Goal: Information Seeking & Learning: Learn about a topic

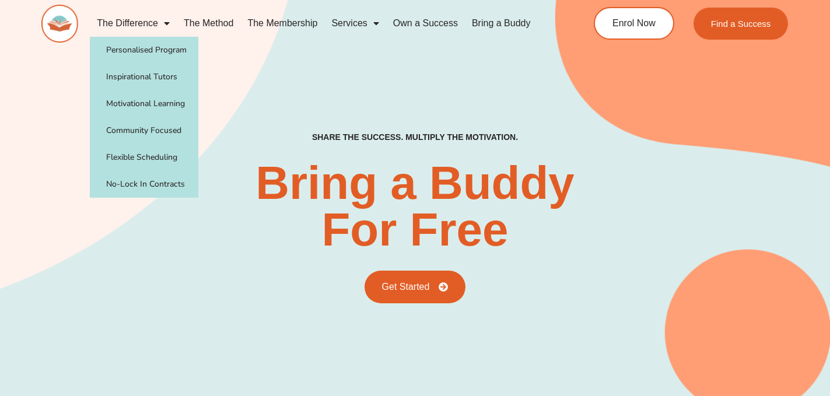
click at [68, 19] on img at bounding box center [59, 24] width 37 height 38
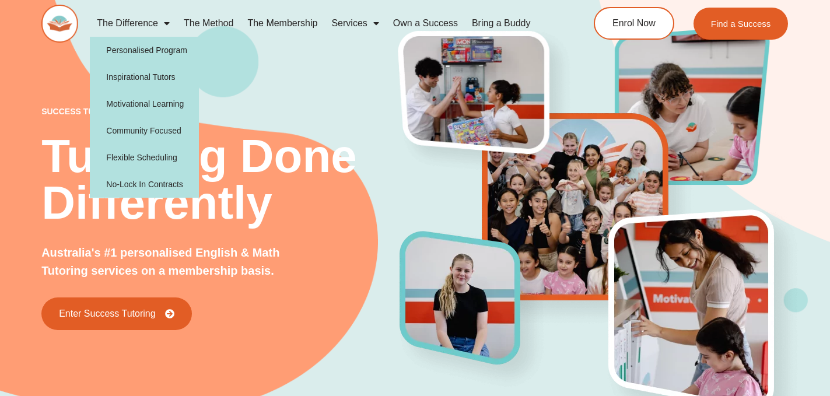
click at [147, 24] on link "The Difference" at bounding box center [133, 23] width 87 height 27
click at [160, 17] on span "Menu" at bounding box center [164, 23] width 12 height 21
click at [156, 26] on link "The Difference" at bounding box center [133, 23] width 87 height 27
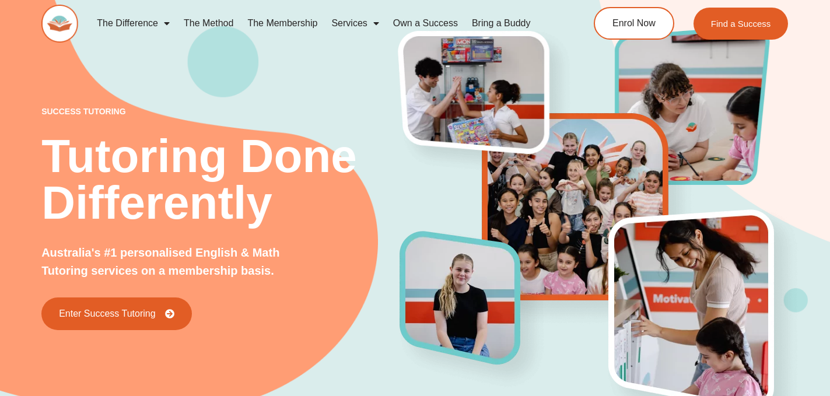
click at [156, 26] on link "The Difference" at bounding box center [133, 23] width 87 height 27
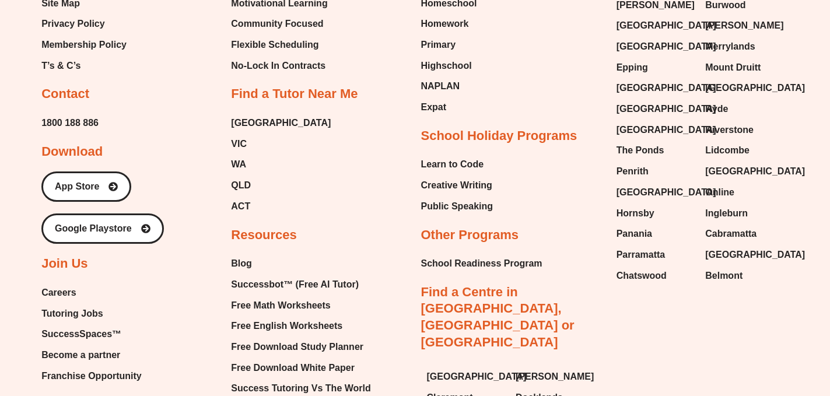
scroll to position [3729, 0]
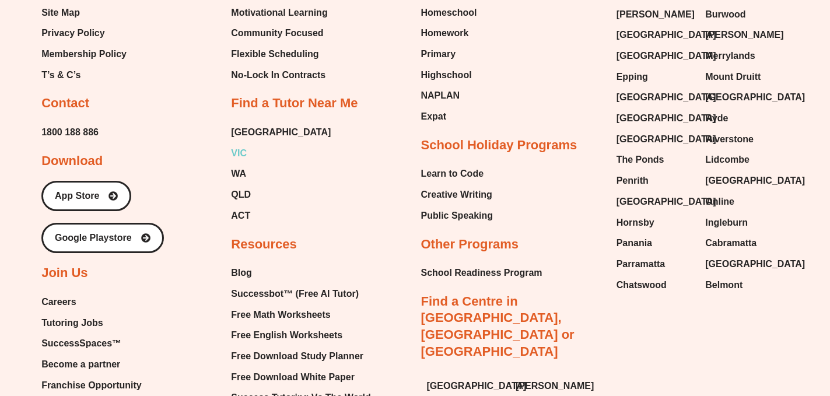
click at [237, 150] on span "VIC" at bounding box center [239, 153] width 16 height 17
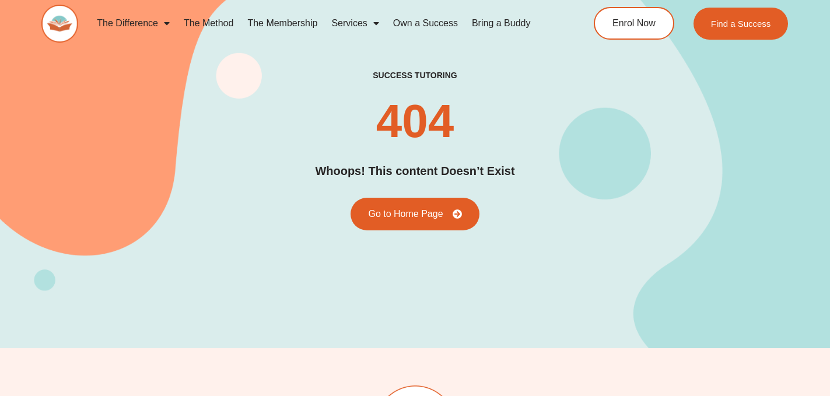
click at [421, 22] on link "Own a Success" at bounding box center [425, 23] width 79 height 27
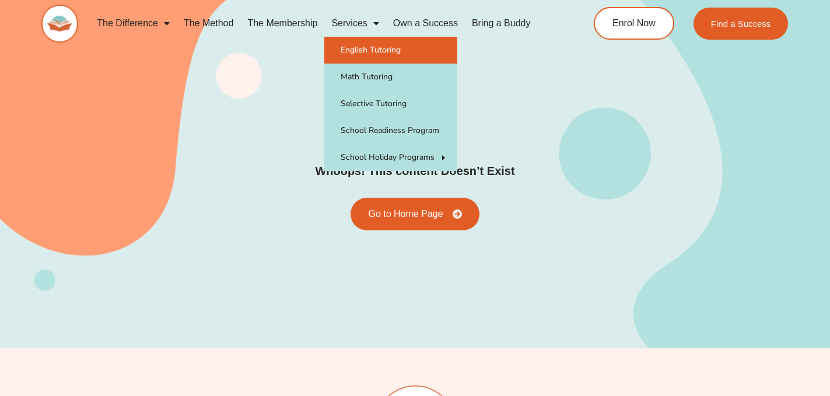
click at [381, 51] on link "English Tutoring" at bounding box center [390, 50] width 133 height 27
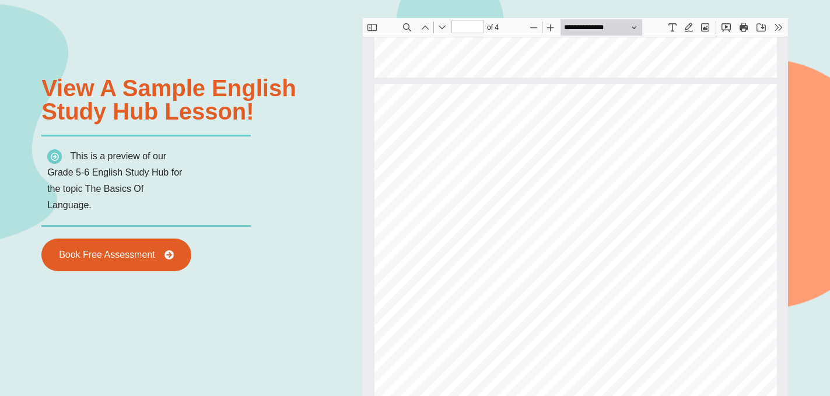
scroll to position [496, 0]
type input "*"
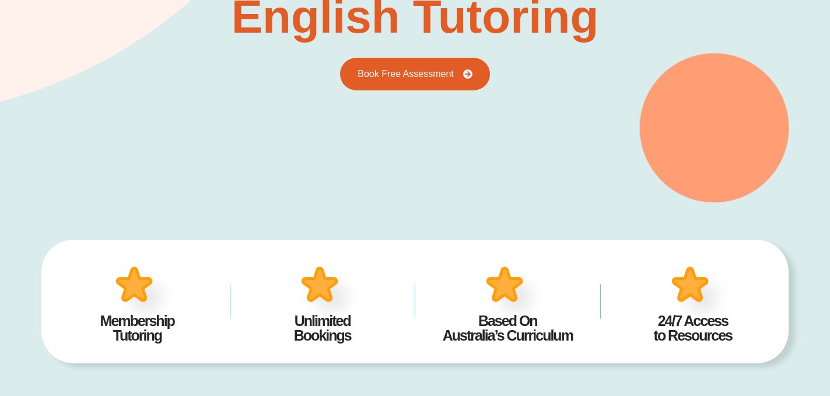
scroll to position [0, 0]
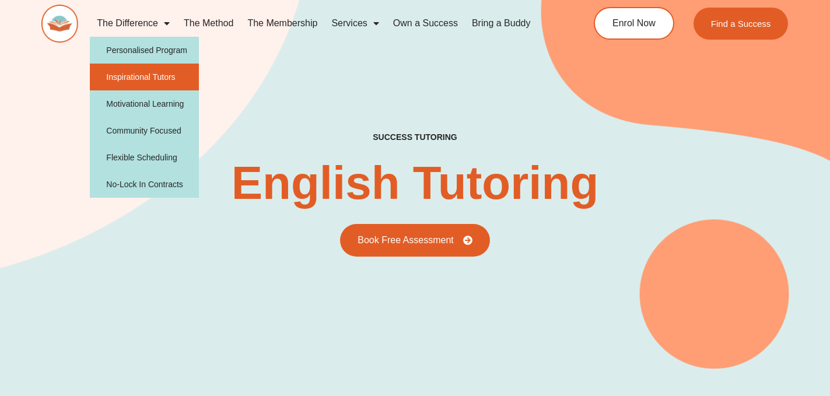
click at [159, 75] on link "Inspirational Tutors" at bounding box center [144, 77] width 109 height 27
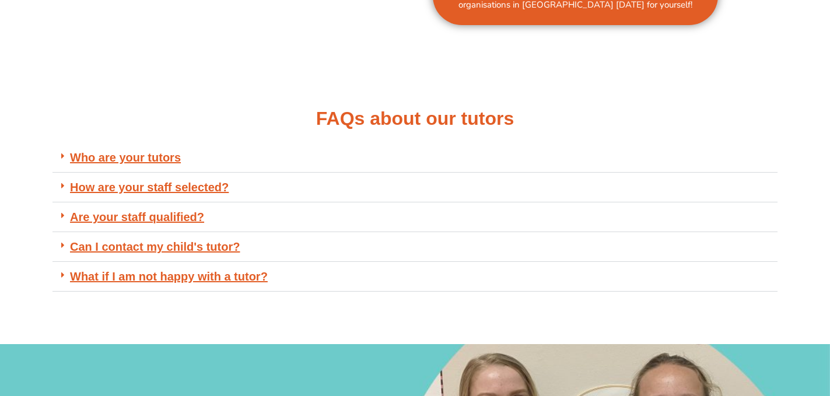
scroll to position [808, 0]
click at [137, 153] on link "Who are your tutors" at bounding box center [125, 156] width 111 height 13
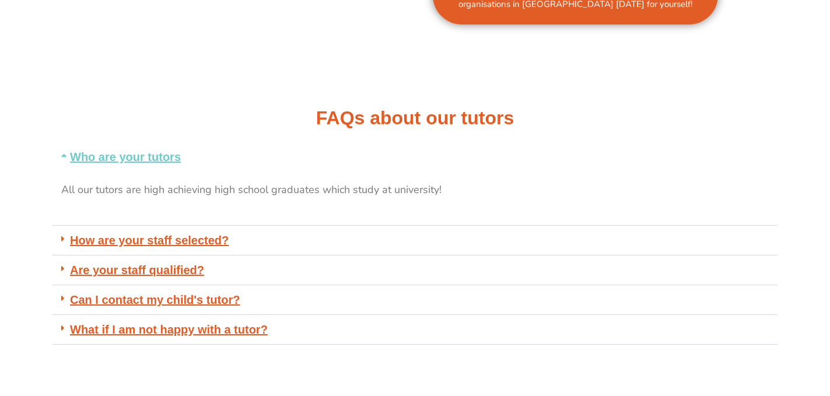
click at [137, 153] on link "Who are your tutors" at bounding box center [125, 156] width 111 height 13
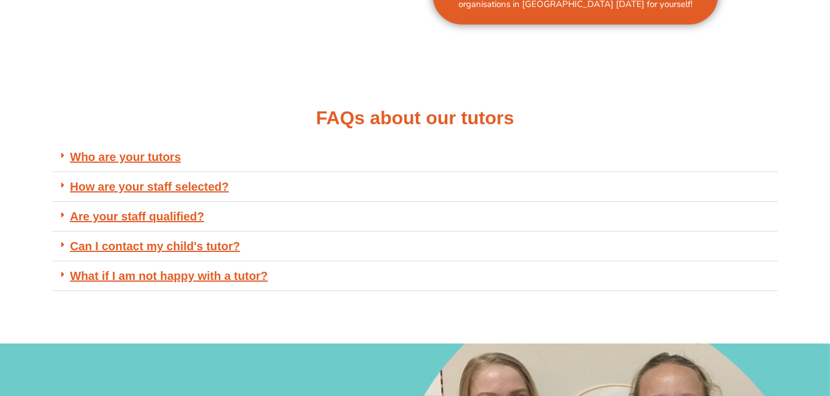
click at [150, 188] on link "How are your staff selected?" at bounding box center [149, 186] width 159 height 13
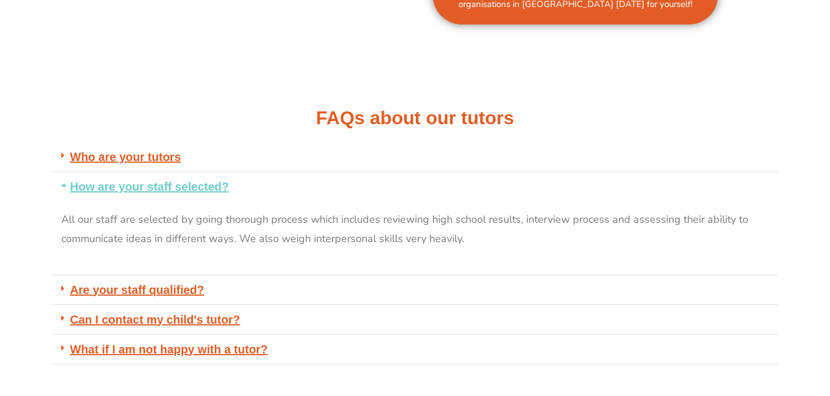
click at [150, 188] on link "How are your staff selected?" at bounding box center [149, 186] width 159 height 13
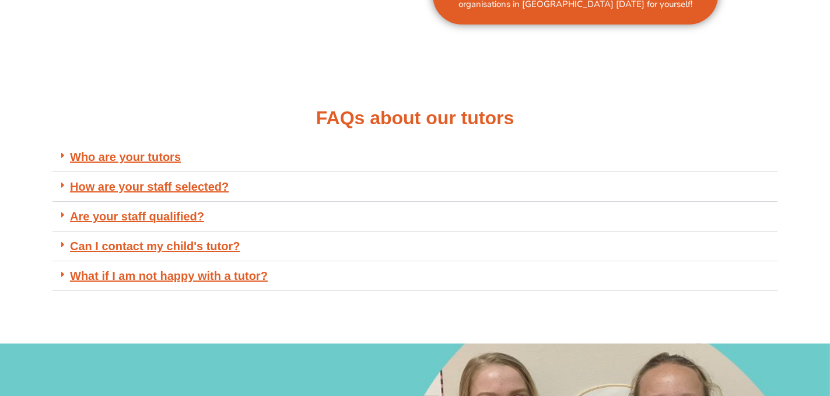
click at [155, 218] on link "Are your staff qualified?" at bounding box center [137, 216] width 134 height 13
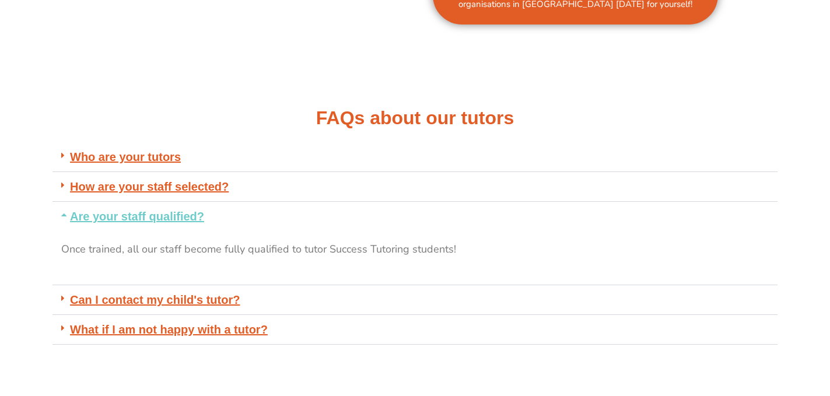
click at [155, 218] on link "Are your staff qualified?" at bounding box center [137, 216] width 134 height 13
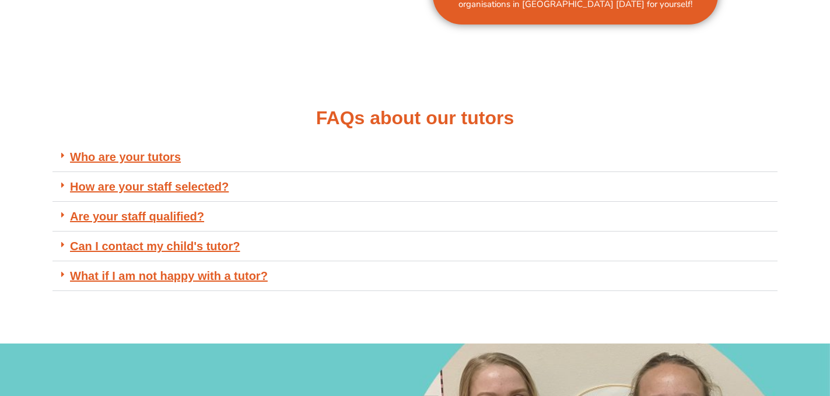
click at [172, 252] on div "Can I contact my child's tutor?" at bounding box center [414, 246] width 725 height 30
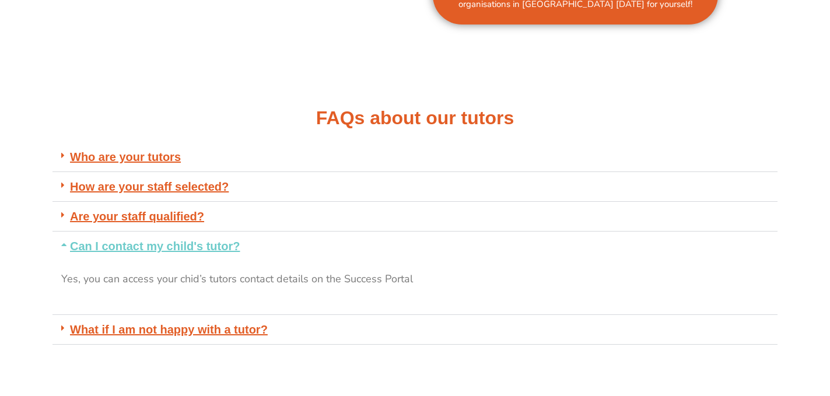
scroll to position [833, 0]
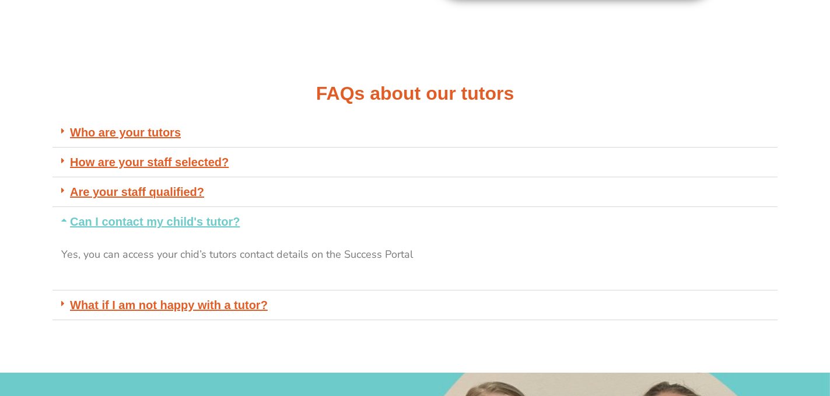
click at [176, 240] on div "Yes, you can access your chid’s tutors contact details on the Success Portal" at bounding box center [414, 263] width 725 height 54
click at [168, 306] on link "What if I am not happy with a tutor?" at bounding box center [169, 305] width 198 height 13
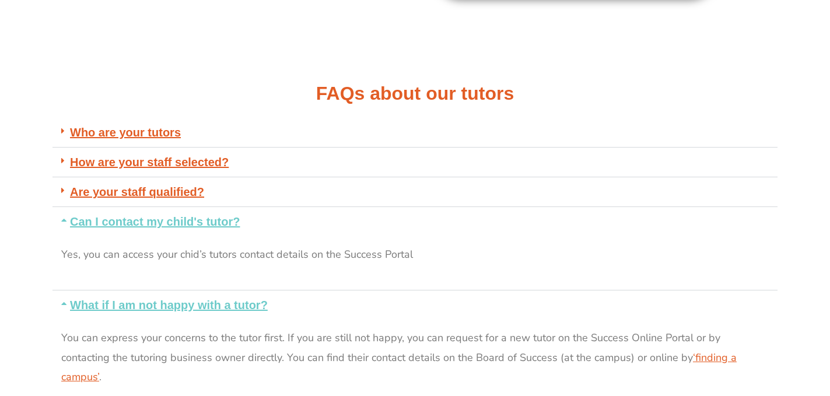
click at [168, 306] on link "What if I am not happy with a tutor?" at bounding box center [169, 305] width 198 height 13
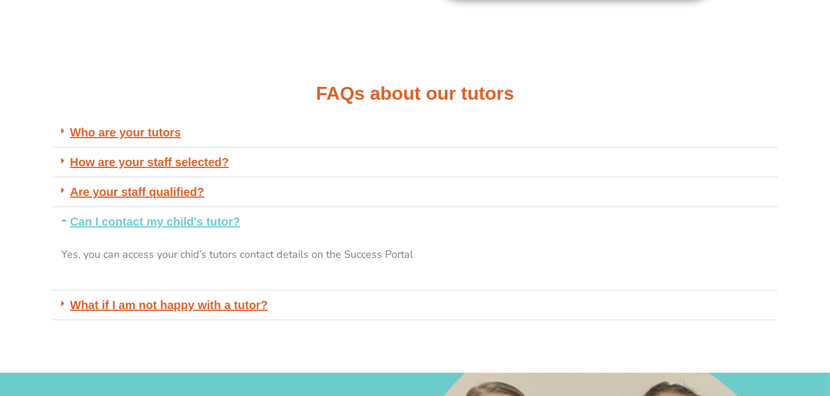
click at [179, 220] on link "Can I contact my child's tutor?" at bounding box center [155, 221] width 170 height 13
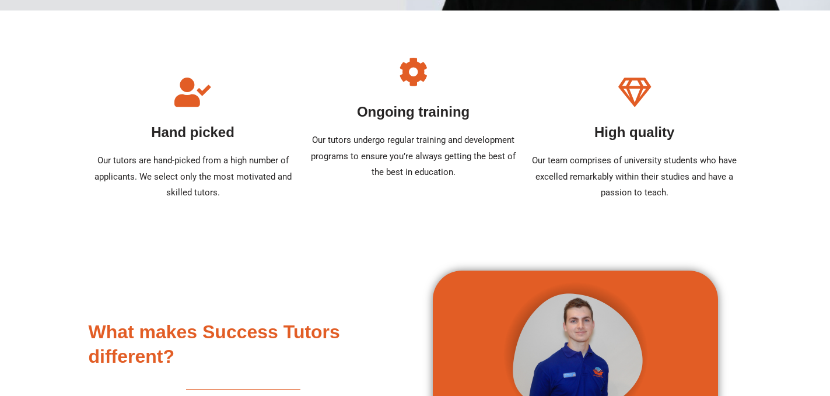
scroll to position [0, 0]
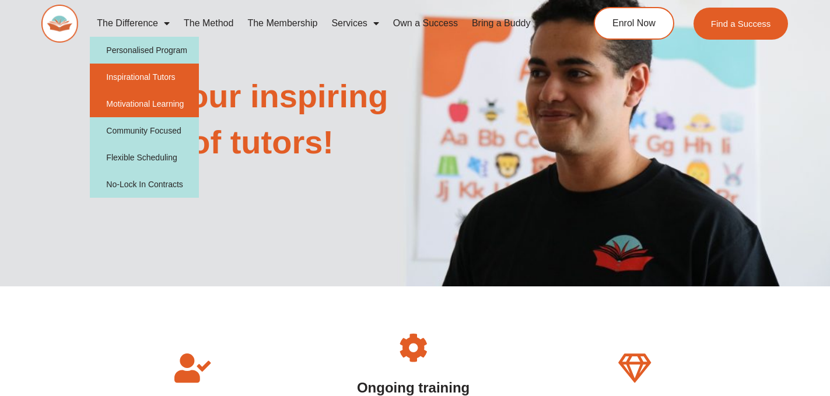
click at [160, 103] on link "Motivational Learning" at bounding box center [144, 103] width 109 height 27
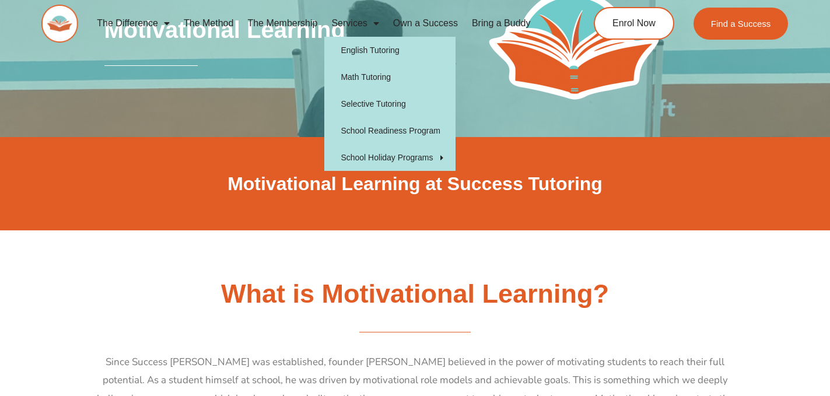
click at [354, 22] on link "Services" at bounding box center [354, 23] width 61 height 27
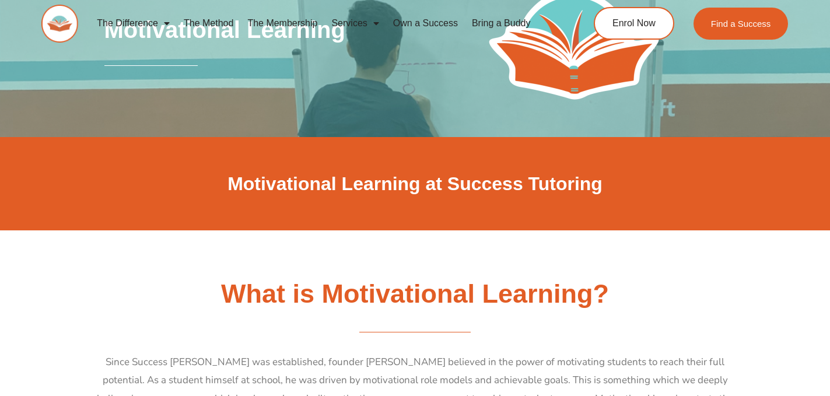
click at [367, 22] on link "Services" at bounding box center [354, 23] width 61 height 27
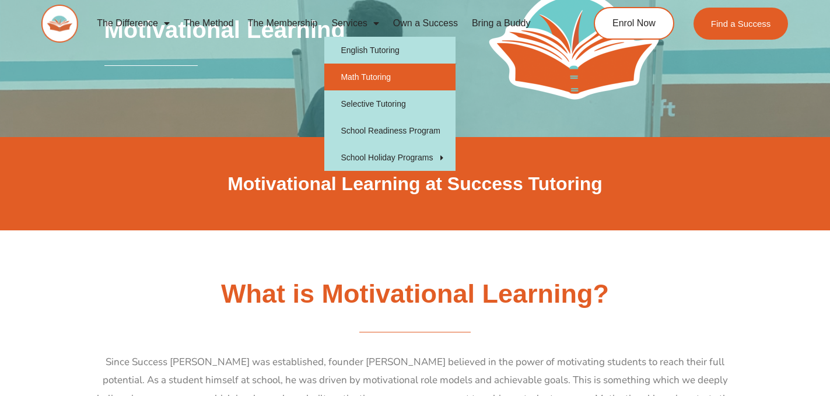
click at [371, 79] on link "Math Tutoring" at bounding box center [389, 77] width 131 height 27
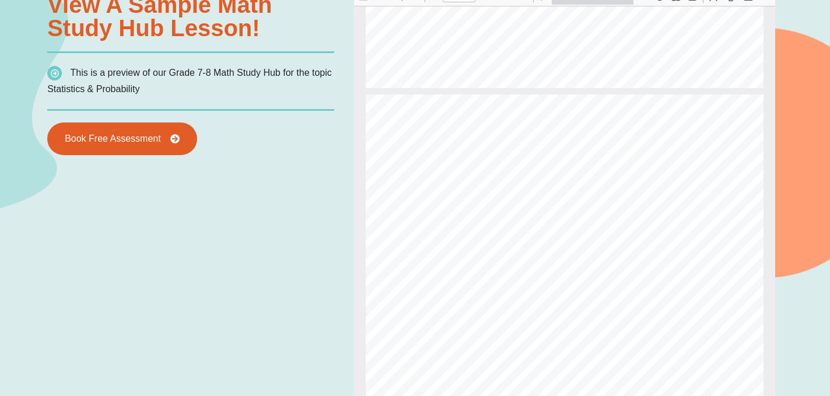
scroll to position [441, 0]
type input "*"
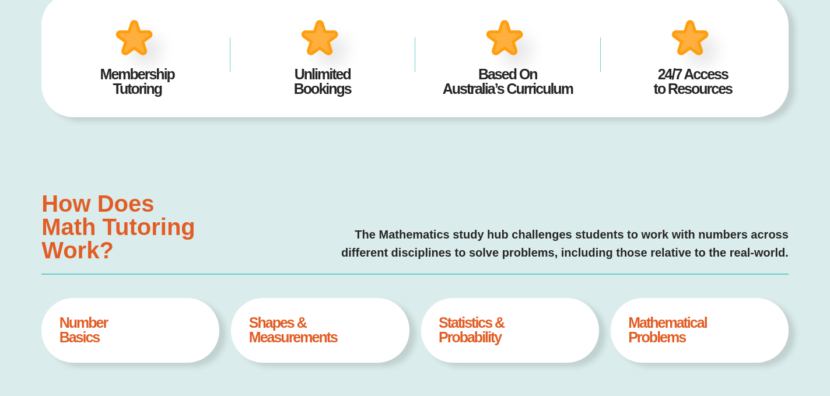
scroll to position [0, 0]
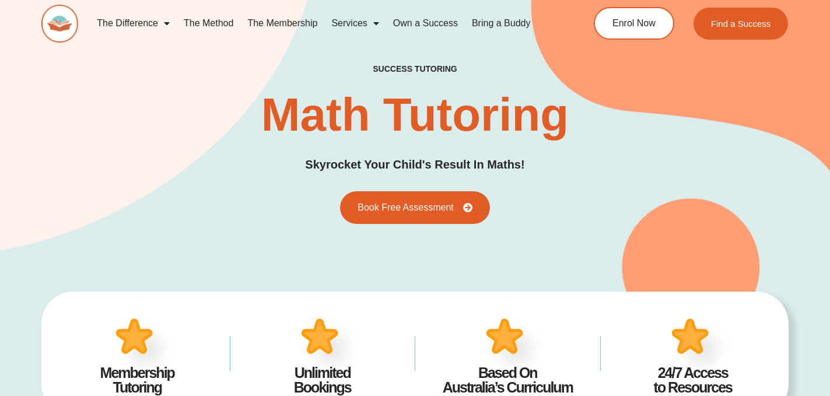
click at [201, 23] on link "The Method" at bounding box center [209, 23] width 64 height 27
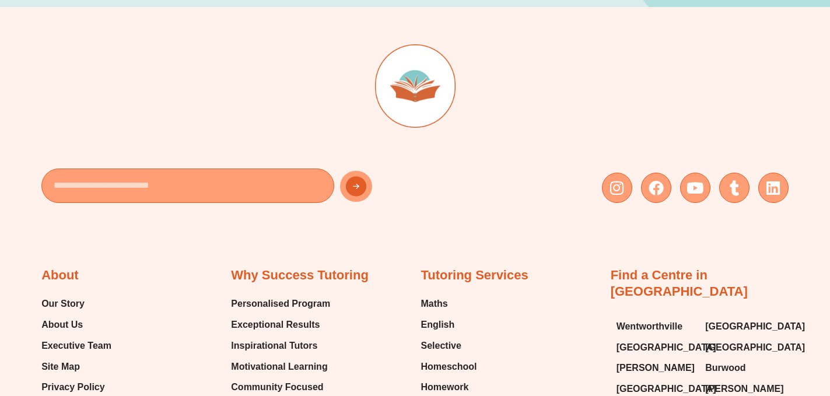
scroll to position [186, 0]
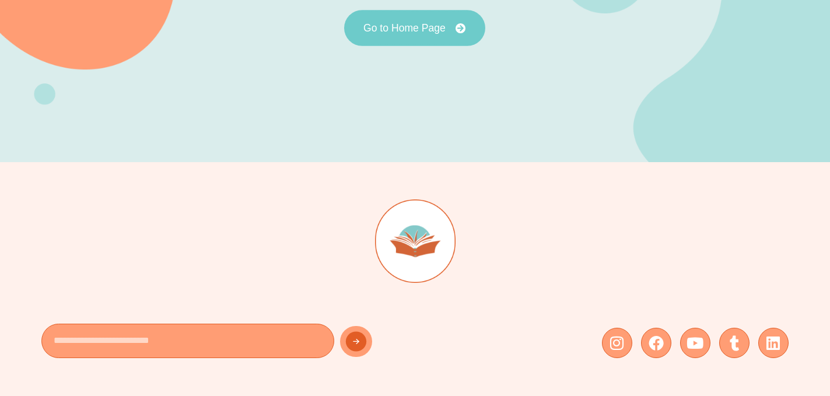
click at [417, 31] on span "Go to Home Page" at bounding box center [404, 28] width 82 height 10
